Goal: Check status: Check status

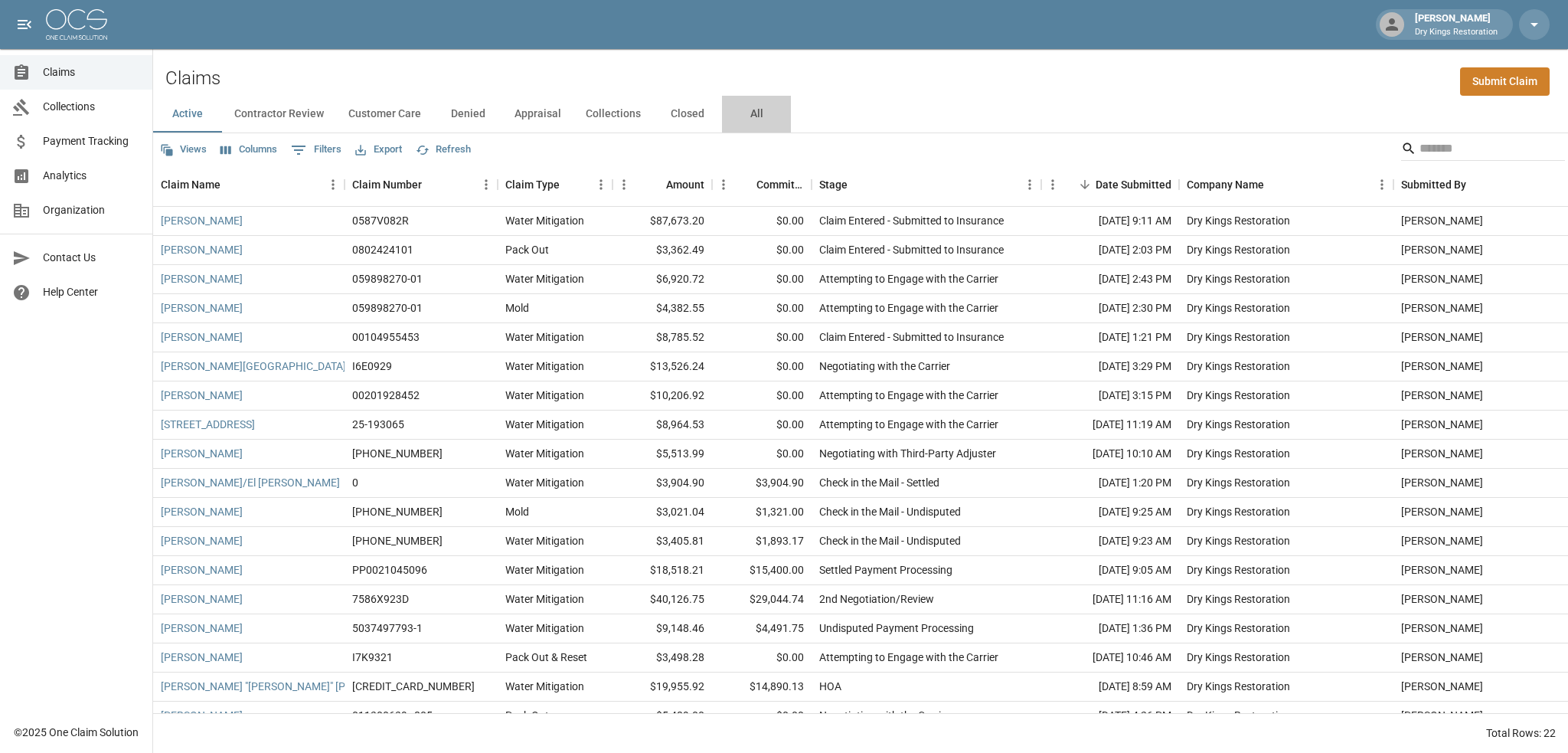
click at [779, 110] on button "All" at bounding box center [756, 113] width 69 height 37
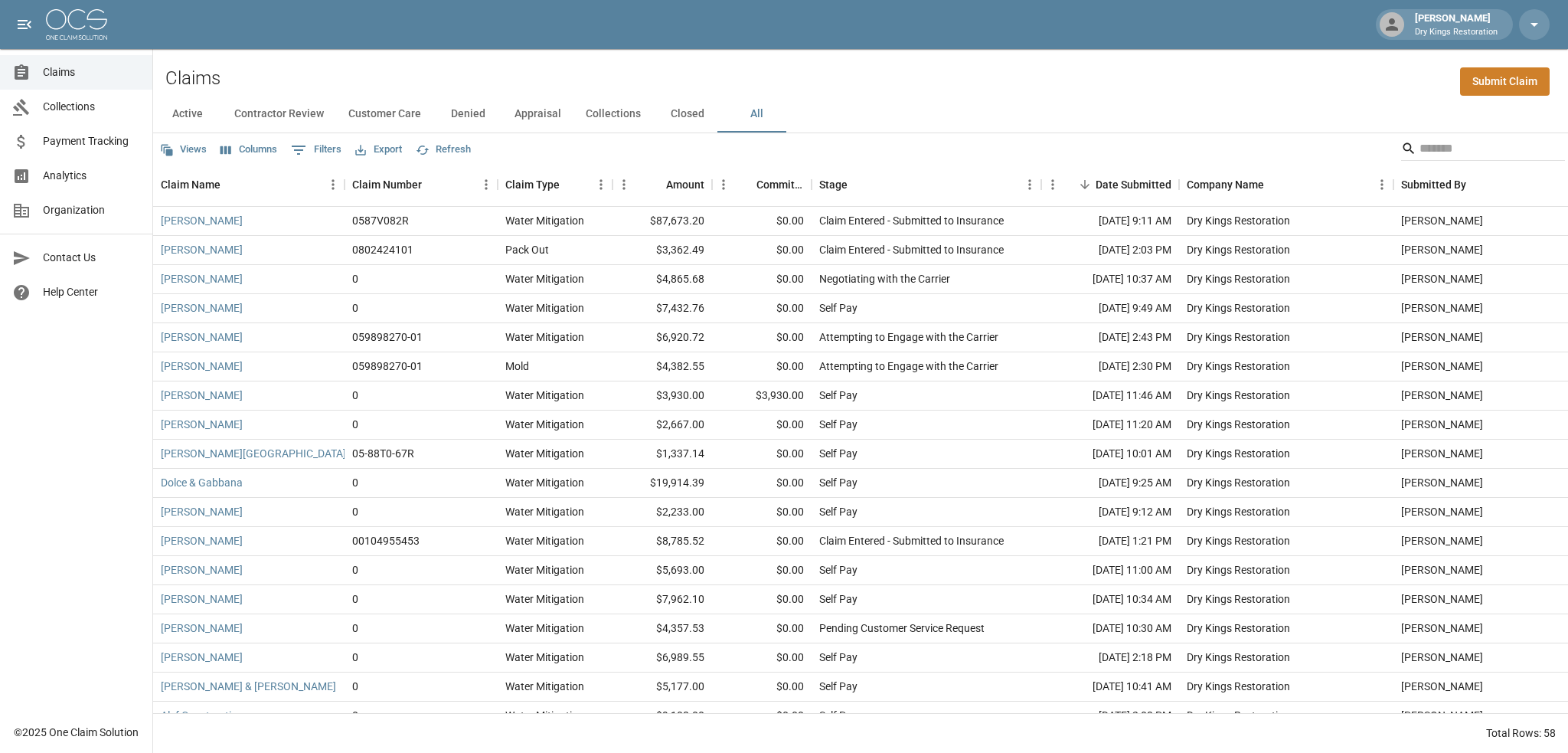
click at [757, 116] on button "All" at bounding box center [756, 113] width 69 height 37
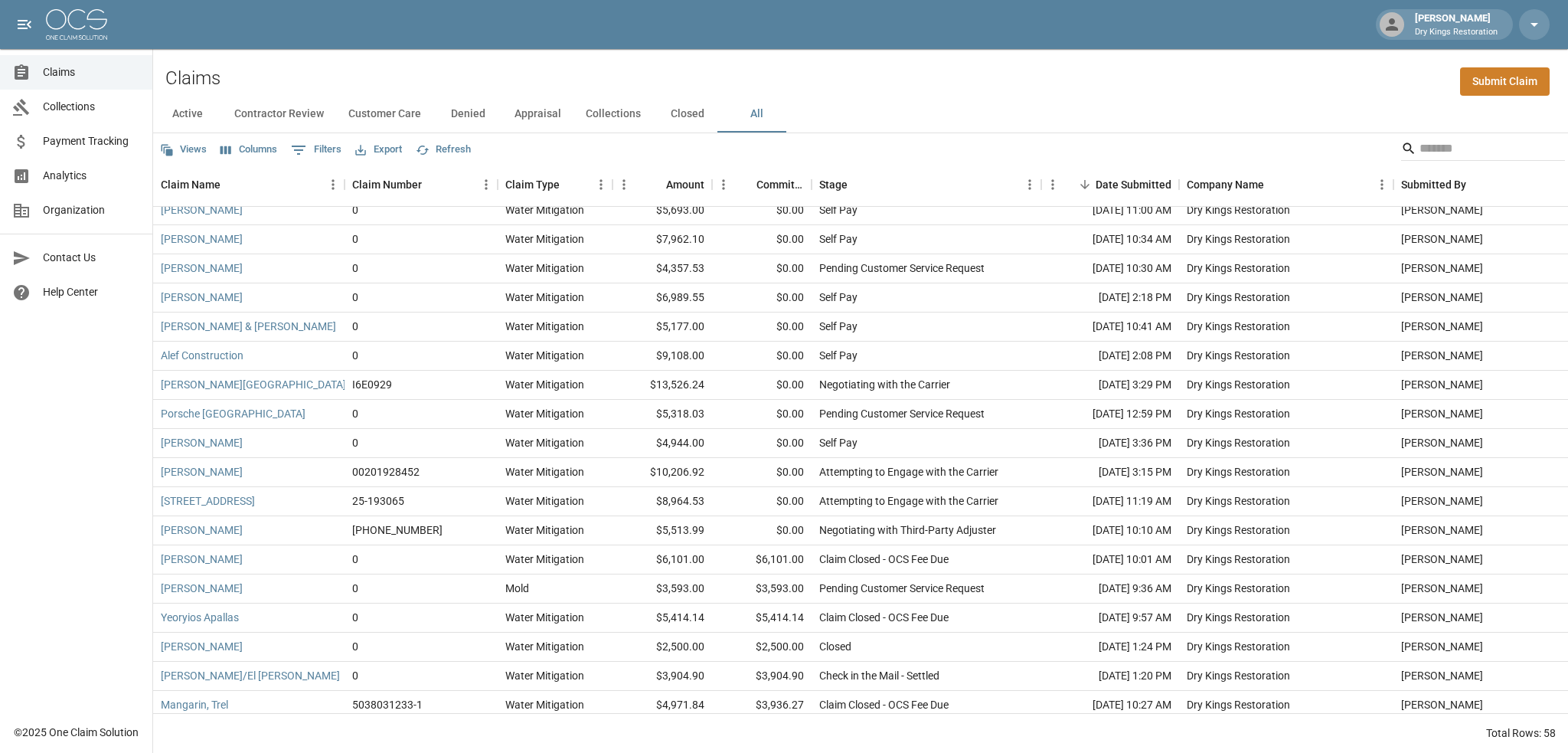
scroll to position [383, 0]
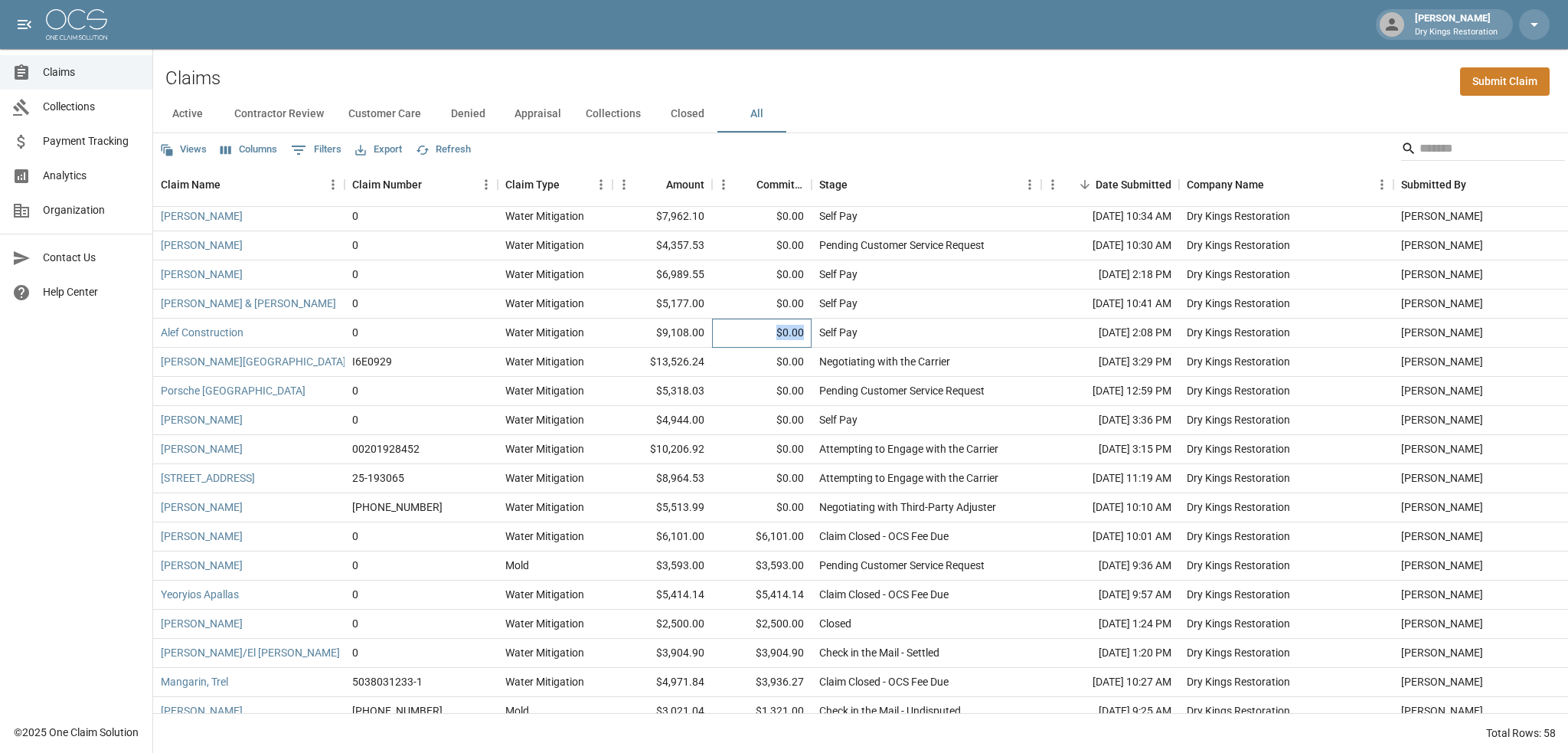
drag, startPoint x: 805, startPoint y: 332, endPoint x: 761, endPoint y: 332, distance: 44.0
click at [761, 332] on div "$0.00" at bounding box center [762, 333] width 99 height 29
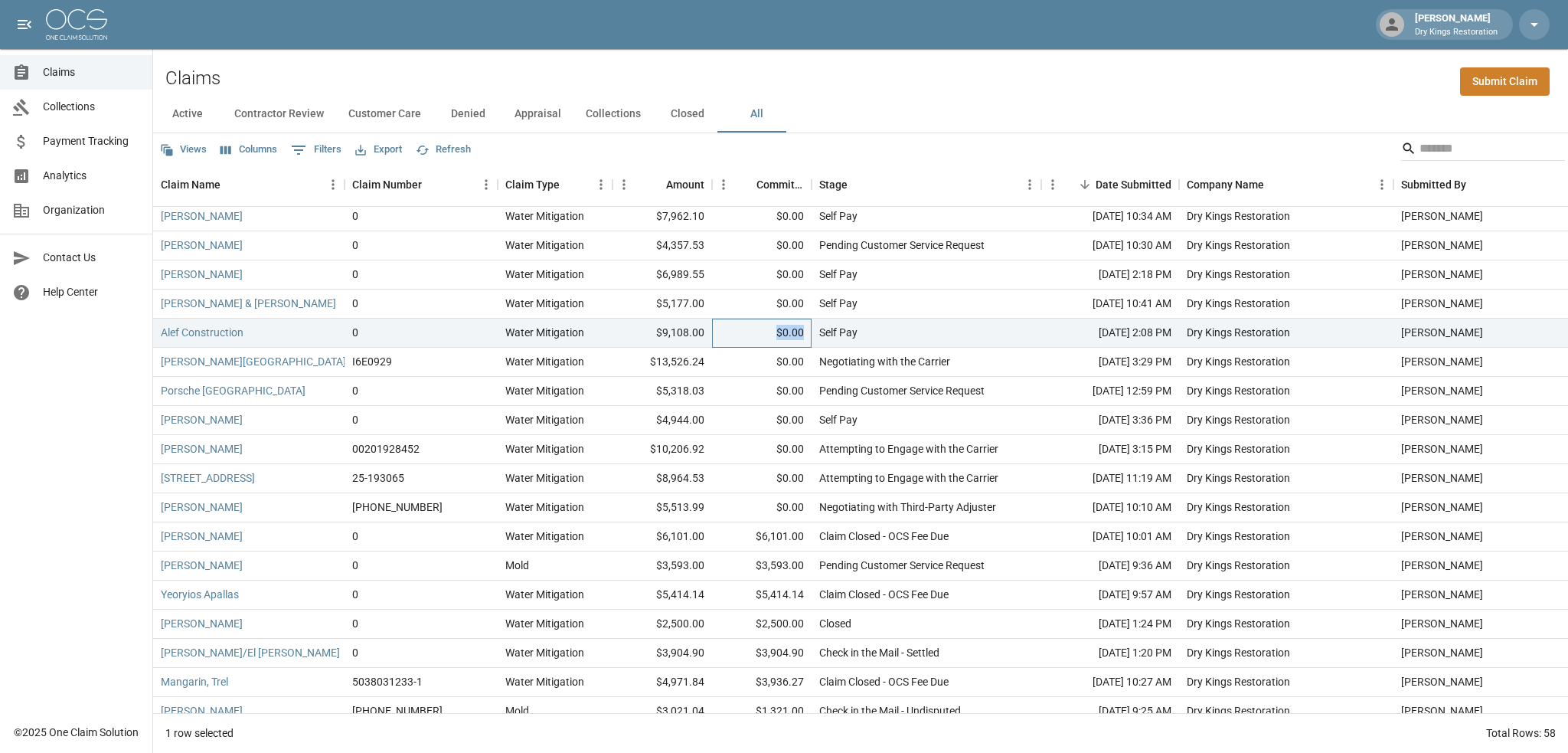
click at [761, 332] on div "$0.00" at bounding box center [762, 333] width 99 height 29
click at [884, 328] on div "Self Pay" at bounding box center [926, 333] width 229 height 29
drag, startPoint x: 710, startPoint y: 359, endPoint x: 642, endPoint y: 362, distance: 68.1
click at [642, 362] on div "$13,526.24" at bounding box center [662, 362] width 99 height 29
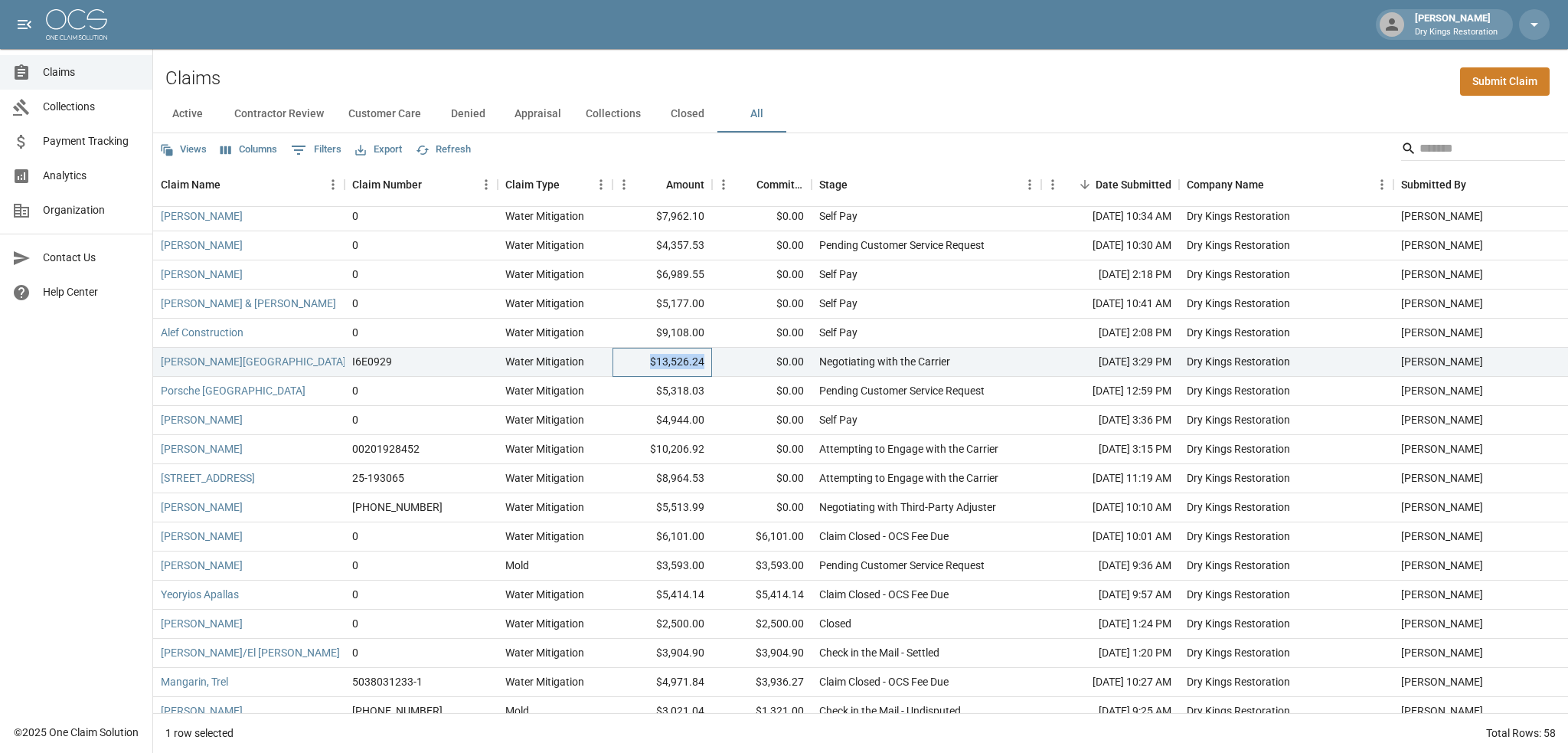
click at [642, 362] on div "$13,526.24" at bounding box center [662, 362] width 99 height 29
drag, startPoint x: 738, startPoint y: 363, endPoint x: 638, endPoint y: 362, distance: 100.0
click at [638, 362] on div "[PERSON_NAME][GEOGRAPHIC_DATA] I6E0929 Water Mitigation $13,526.24 $0.00 Negoti…" at bounding box center [870, 362] width 1432 height 29
click at [638, 362] on div "$13,526.24" at bounding box center [662, 362] width 99 height 29
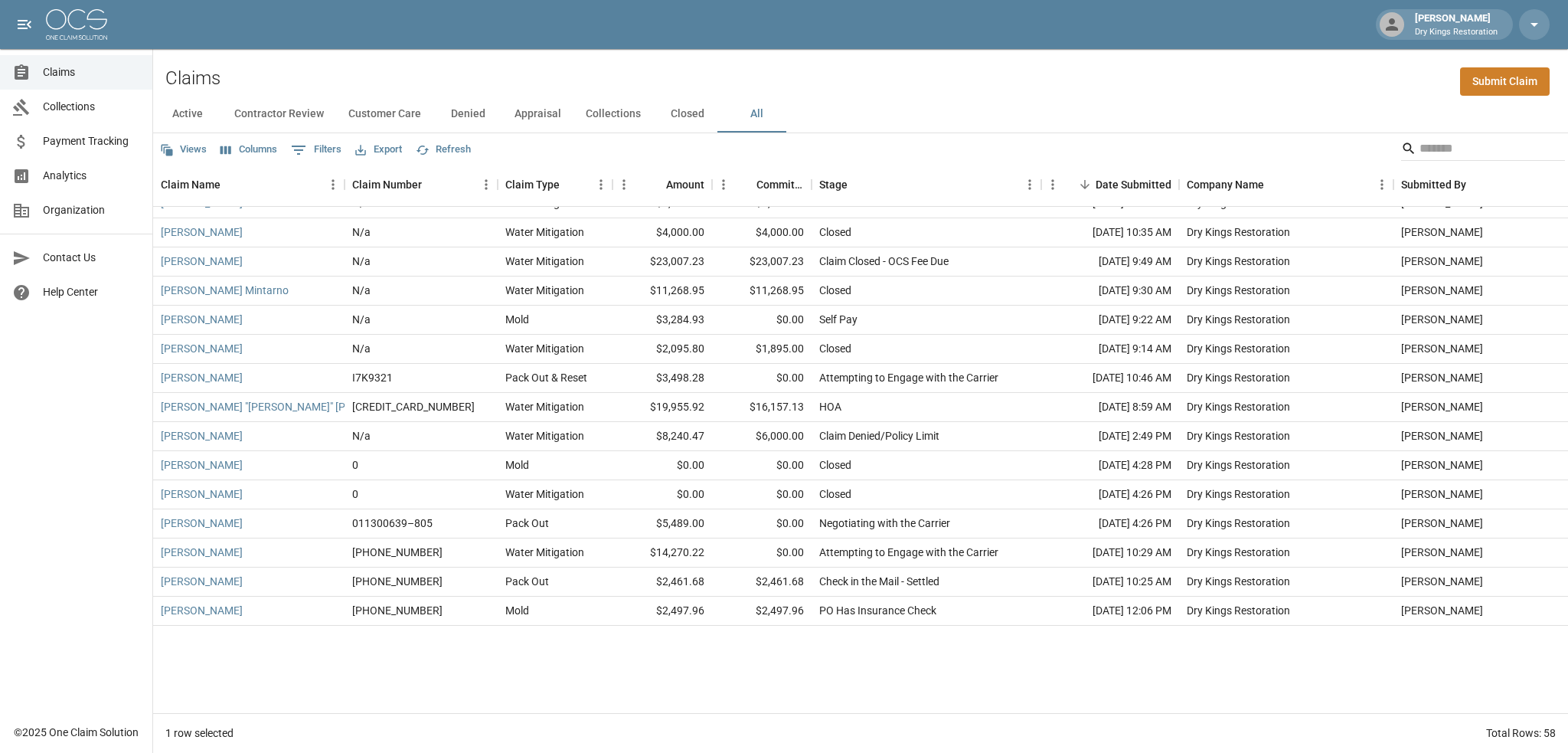
scroll to position [1193, 0]
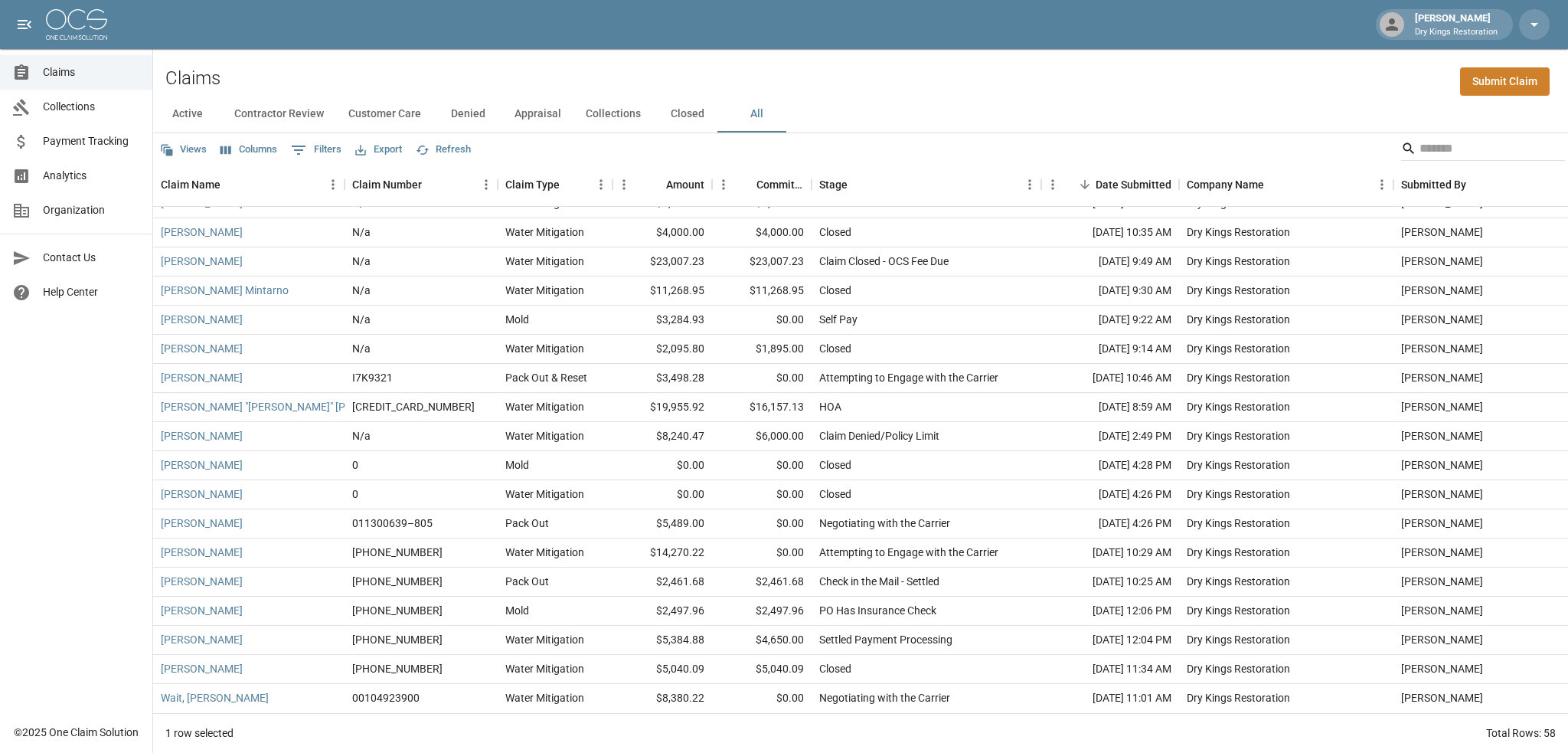
click at [83, 70] on span "Claims" at bounding box center [91, 72] width 97 height 16
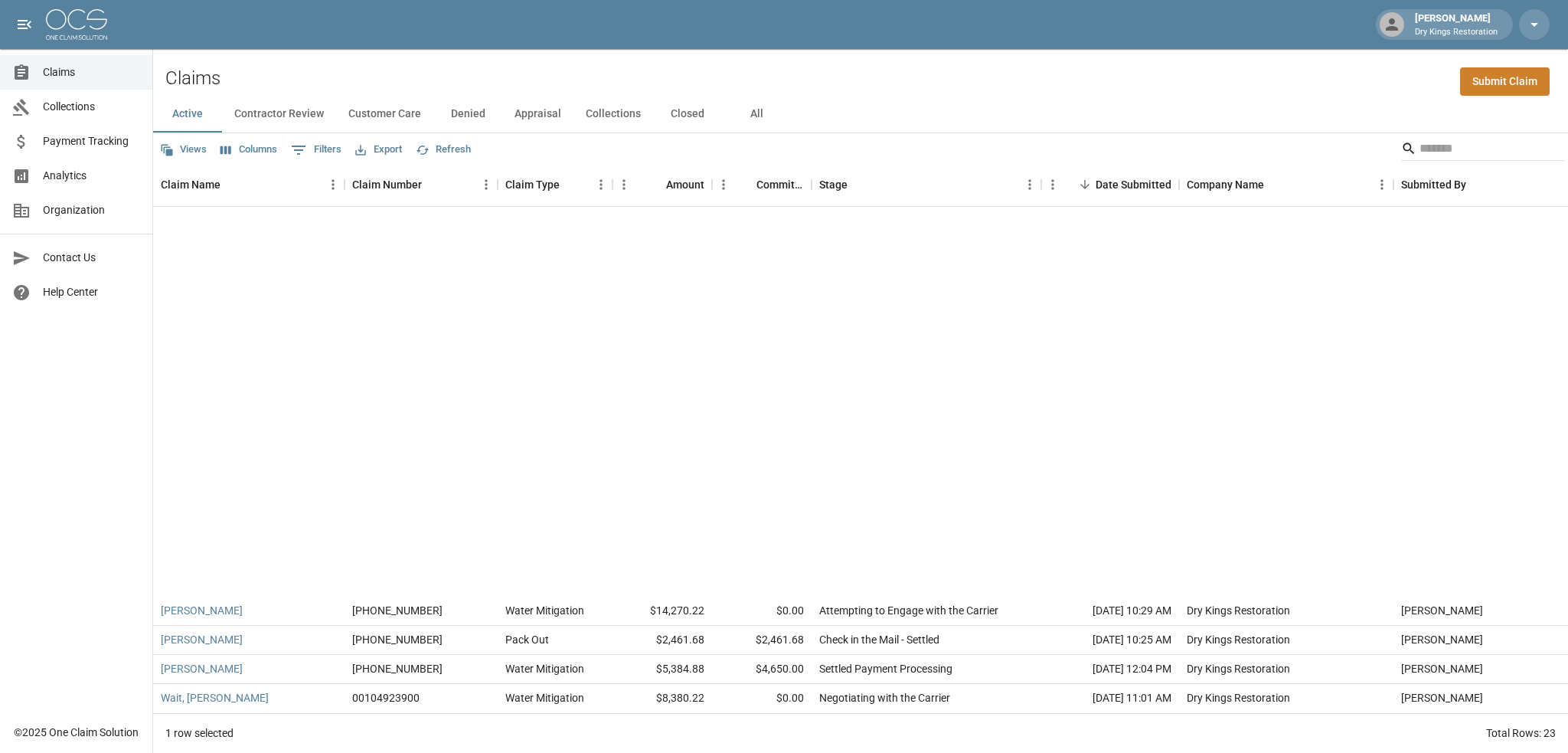
scroll to position [175, 0]
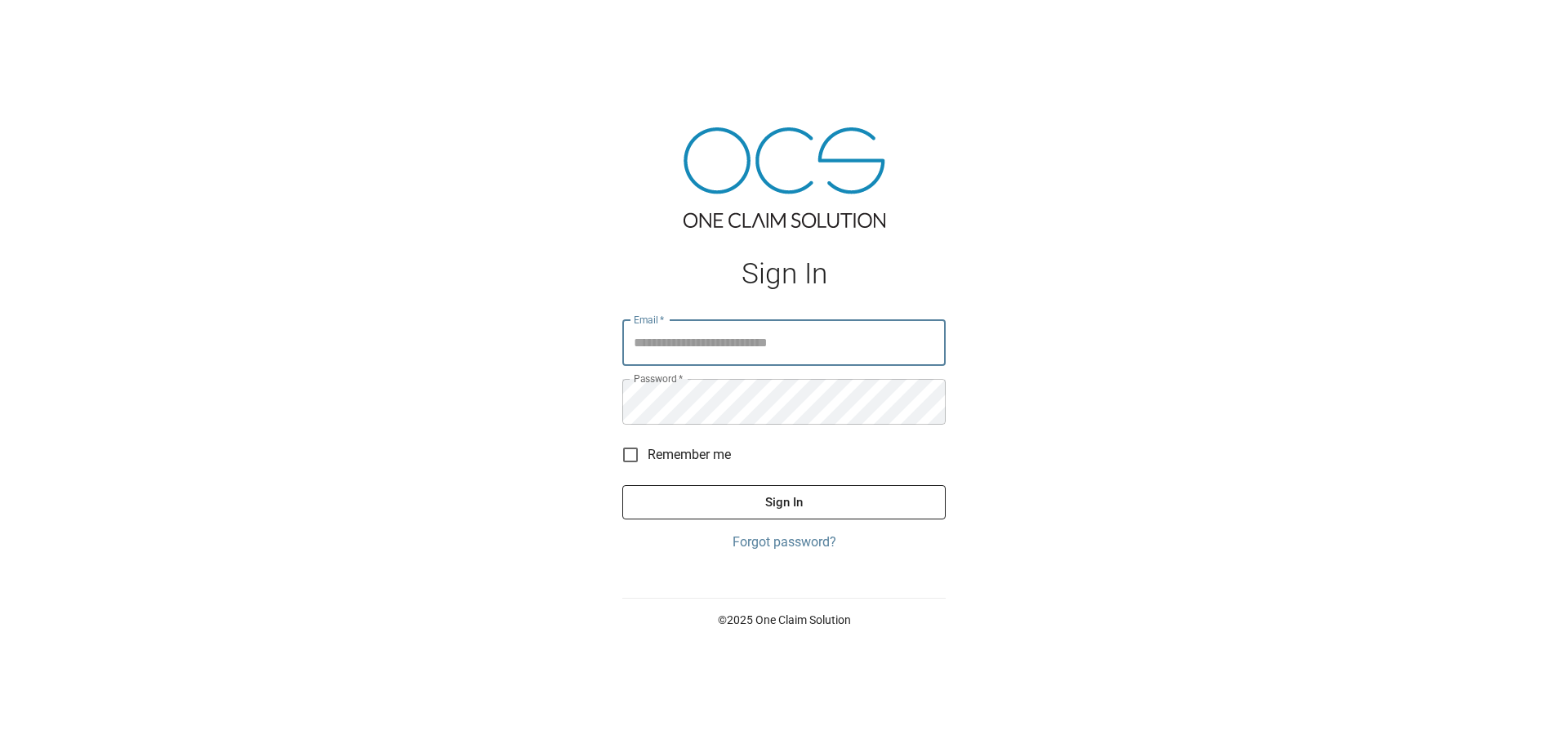
type input "**********"
click at [652, 452] on span "Remember me" at bounding box center [688, 454] width 83 height 20
click at [786, 493] on button "Sign In" at bounding box center [784, 502] width 324 height 34
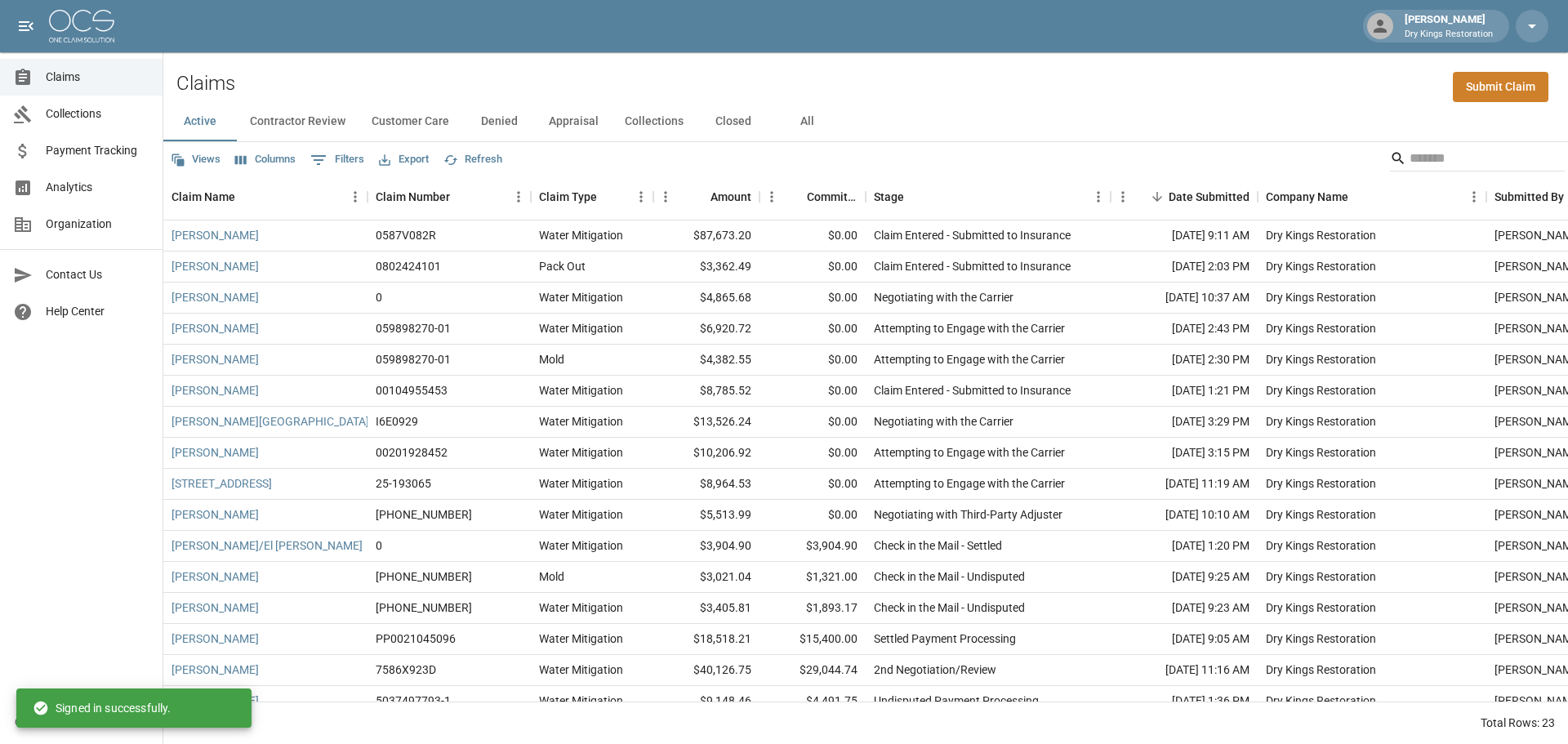
drag, startPoint x: 60, startPoint y: 151, endPoint x: 83, endPoint y: 149, distance: 23.1
click at [60, 151] on span "Payment Tracking" at bounding box center [97, 151] width 104 height 17
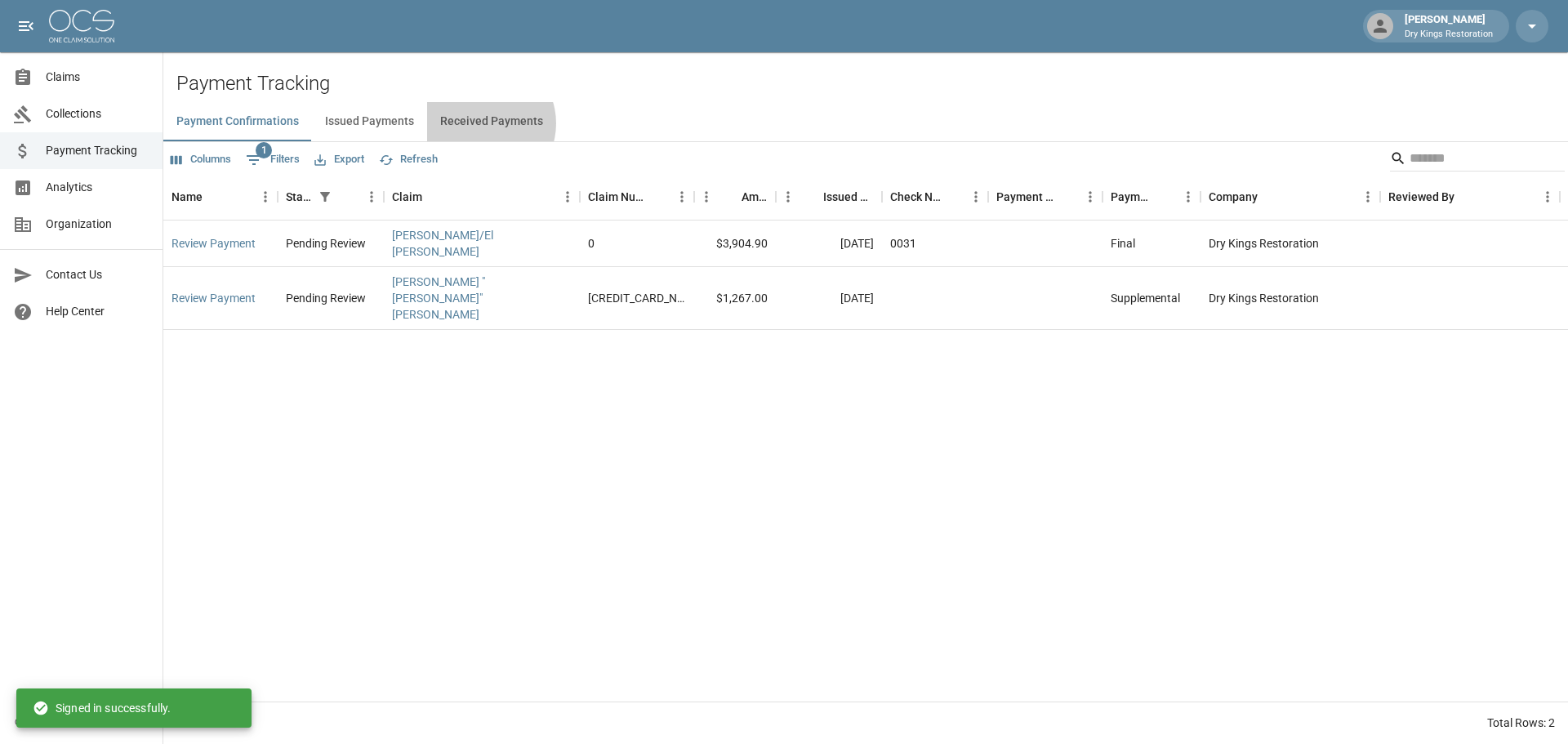
click at [478, 124] on button "Received Payments" at bounding box center [492, 121] width 129 height 39
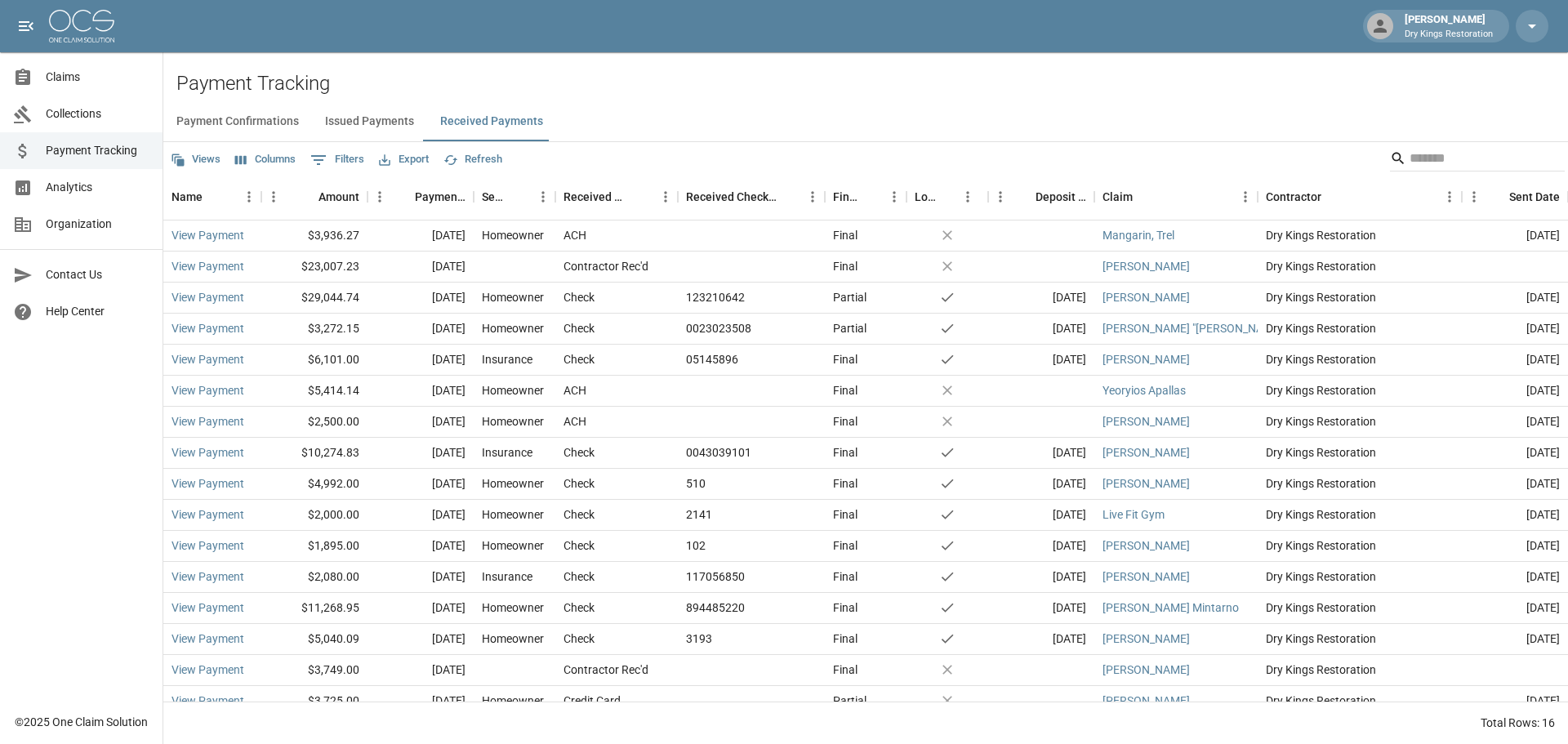
click at [271, 130] on button "Payment Confirmations" at bounding box center [238, 121] width 149 height 39
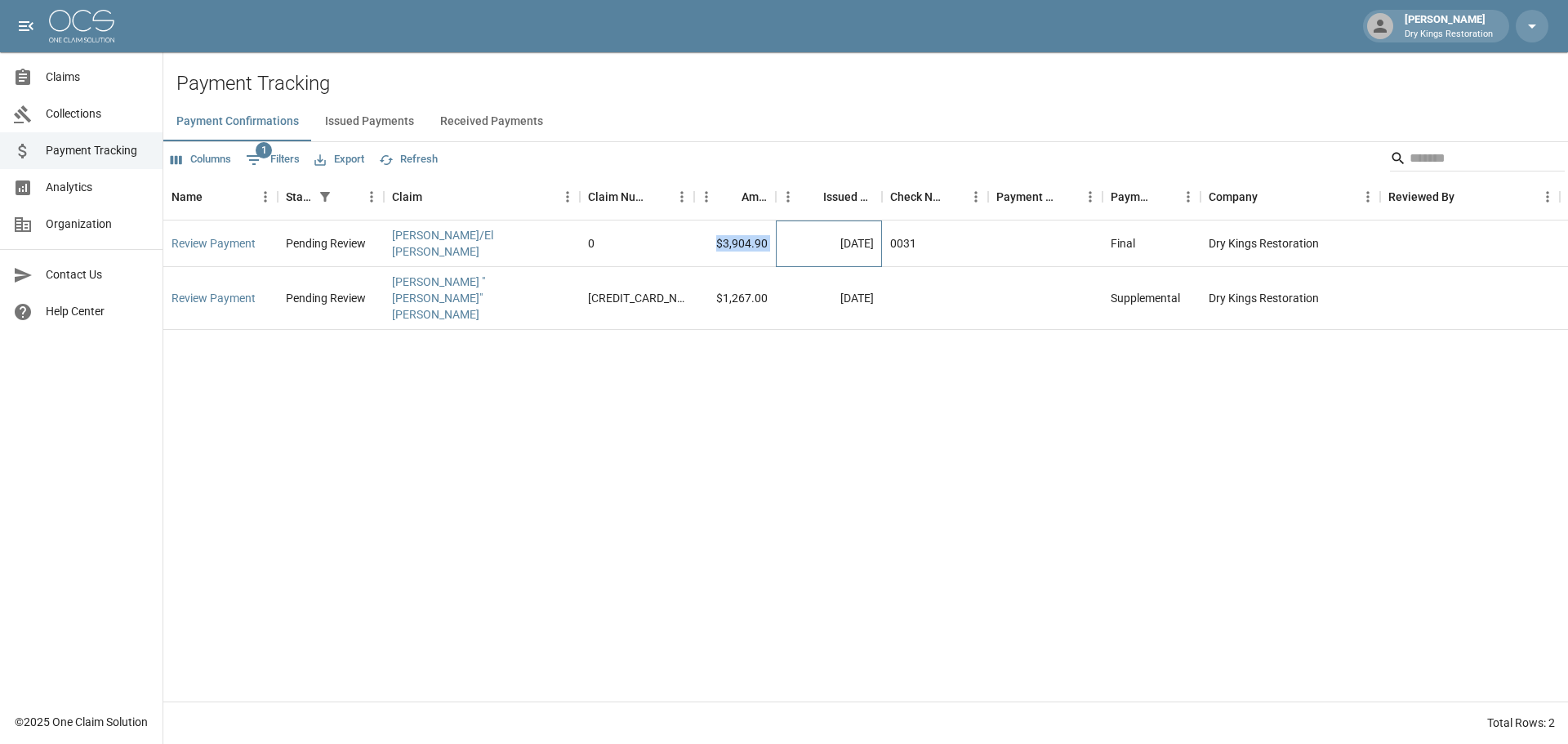
drag, startPoint x: 773, startPoint y: 232, endPoint x: 705, endPoint y: 235, distance: 68.1
click at [705, 235] on div "Review Payment Pending Review Brianna Kessler/El Dorado HOA 0 $3,904.90 Aug 20,…" at bounding box center [870, 244] width 1413 height 47
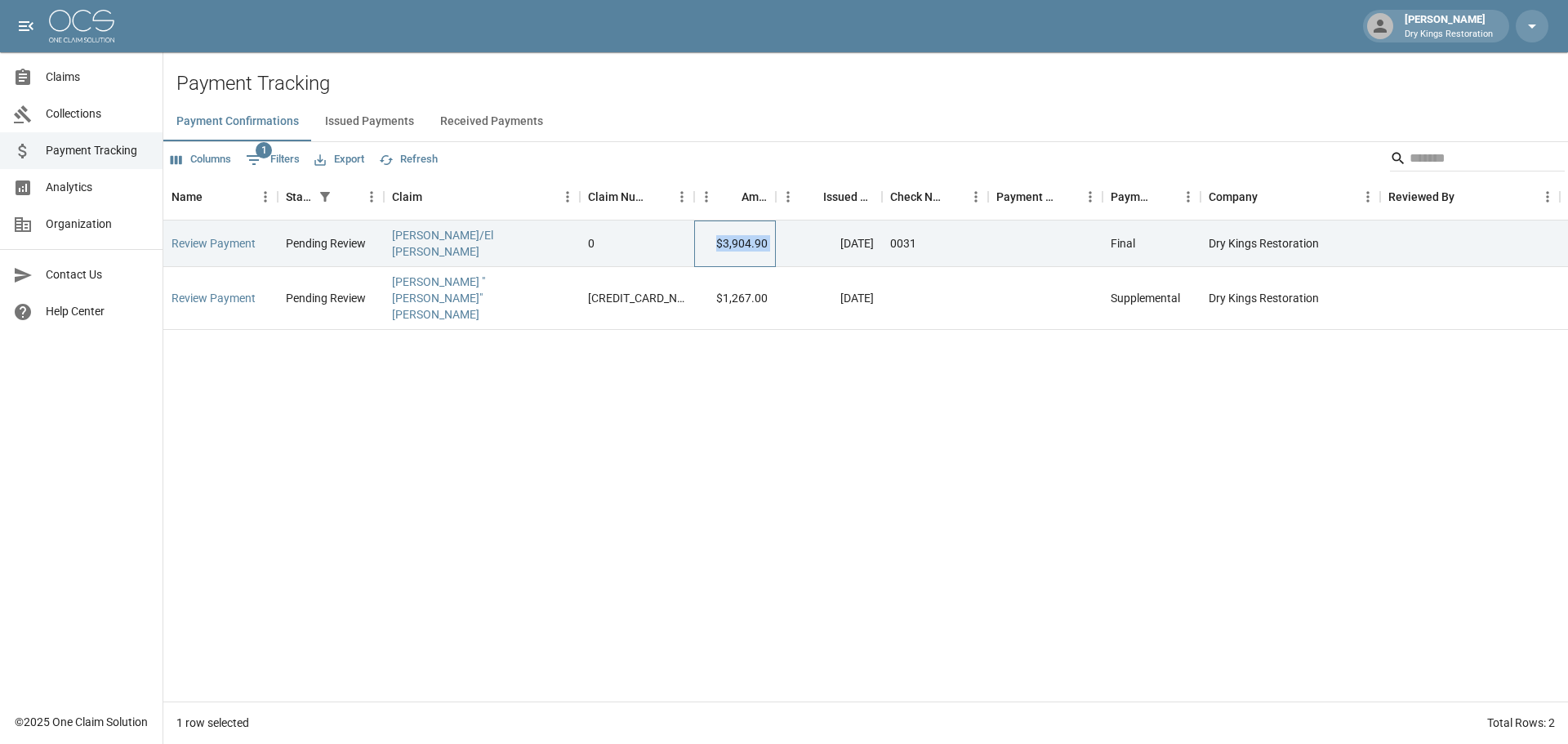
click at [705, 235] on div "$3,904.90" at bounding box center [735, 244] width 82 height 47
click at [80, 67] on link "Claims" at bounding box center [81, 77] width 163 height 37
